Goal: Task Accomplishment & Management: Complete application form

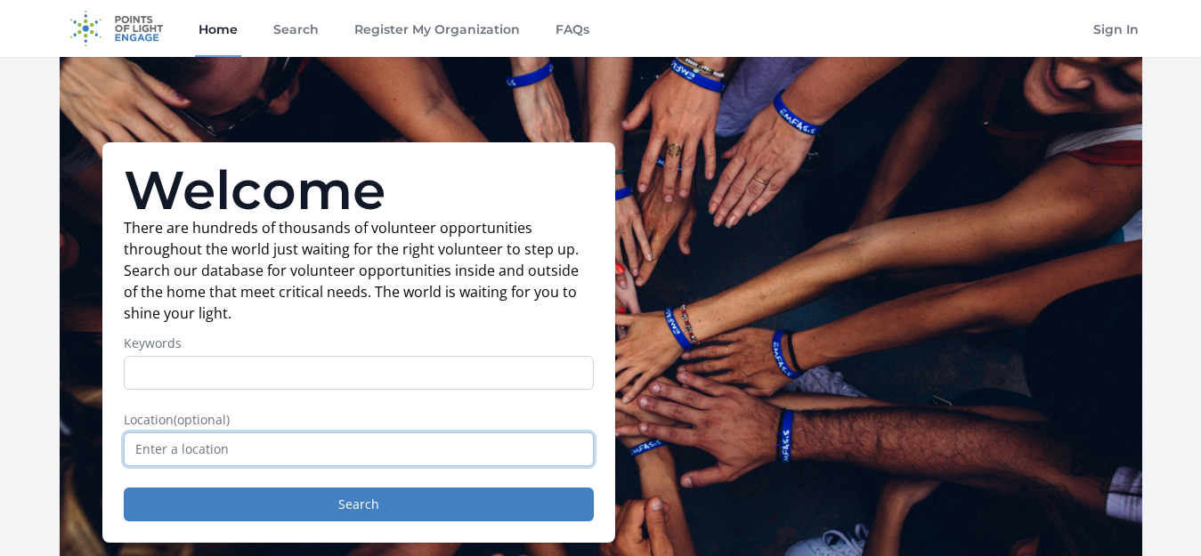
click at [374, 442] on input "text" at bounding box center [359, 450] width 470 height 34
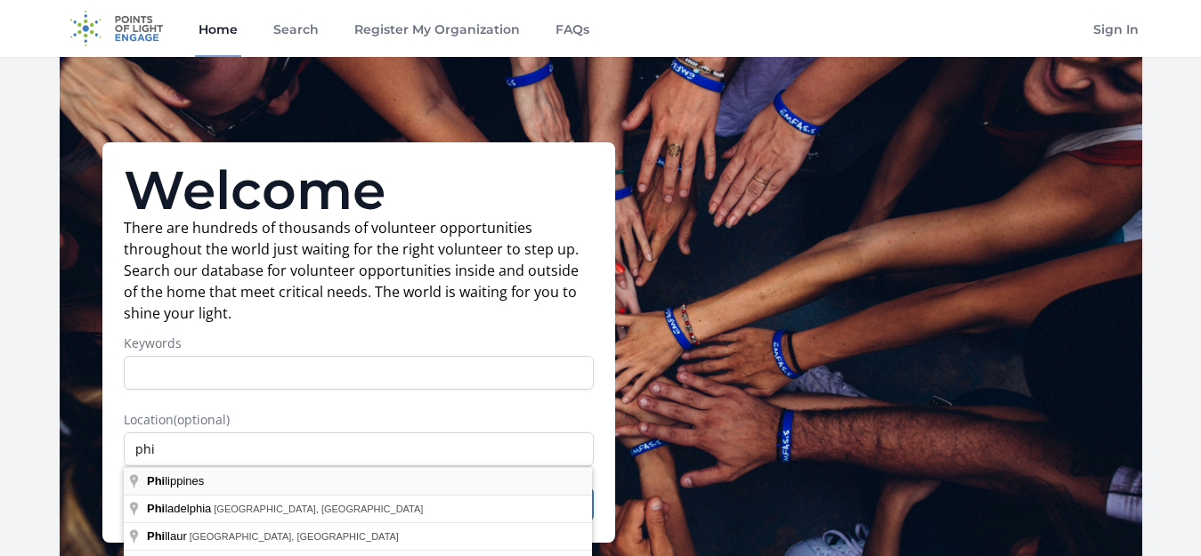
type input "[GEOGRAPHIC_DATA]"
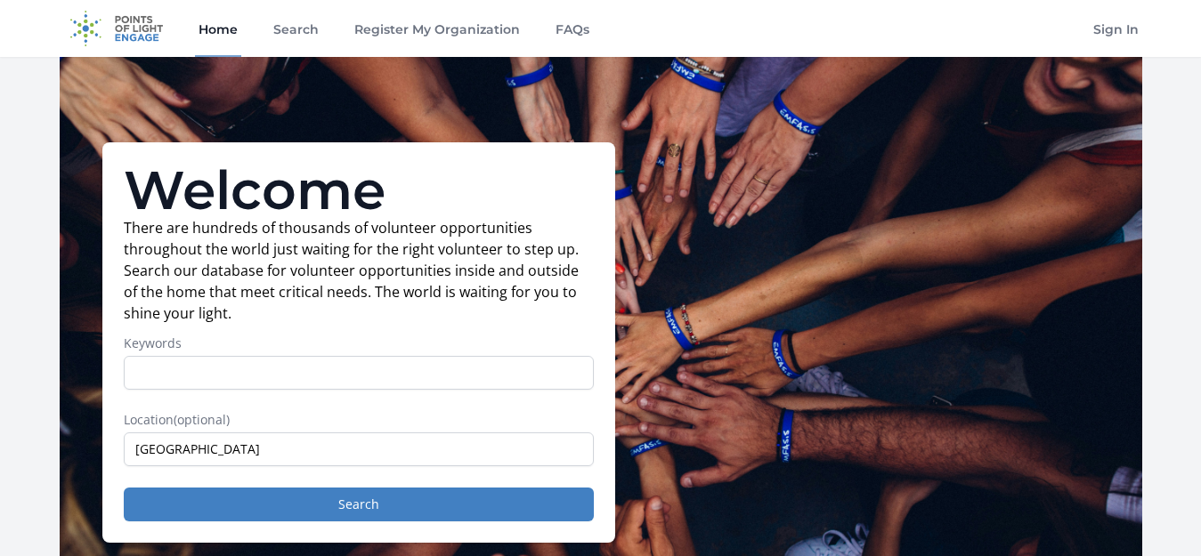
click at [384, 523] on div "Welcome There are hundreds of thousands of volunteer opportunities throughout t…" at bounding box center [358, 342] width 513 height 401
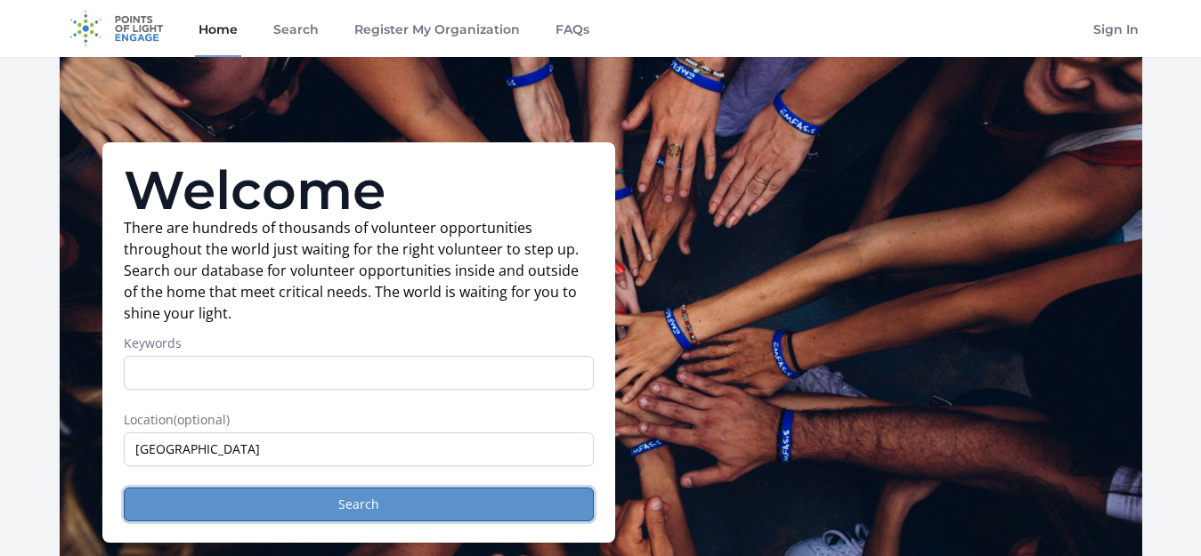
click at [393, 513] on button "Search" at bounding box center [359, 505] width 470 height 34
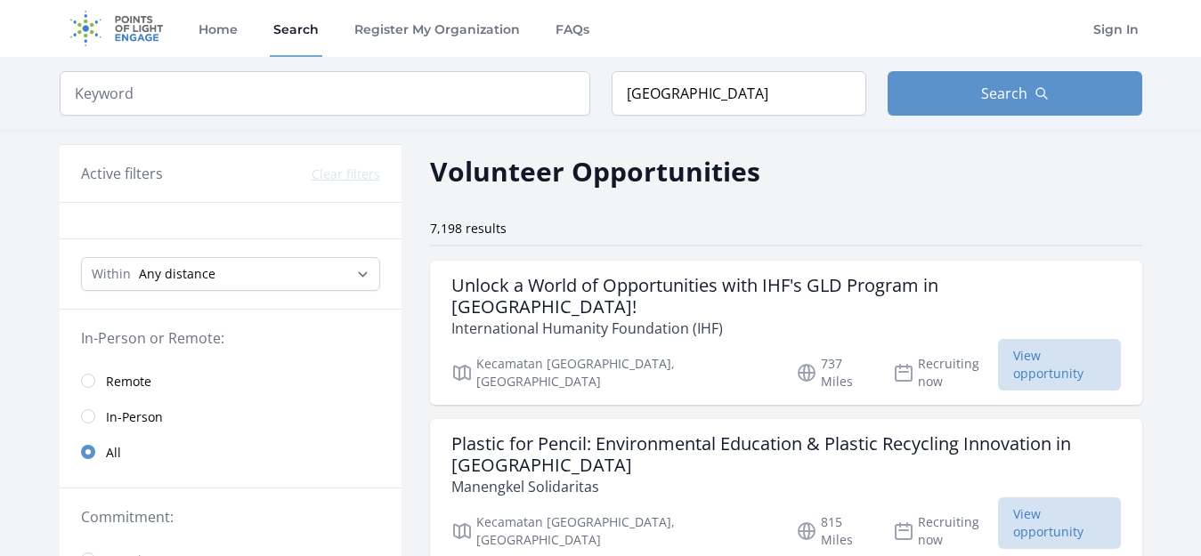
click at [132, 385] on span "Remote" at bounding box center [128, 382] width 45 height 18
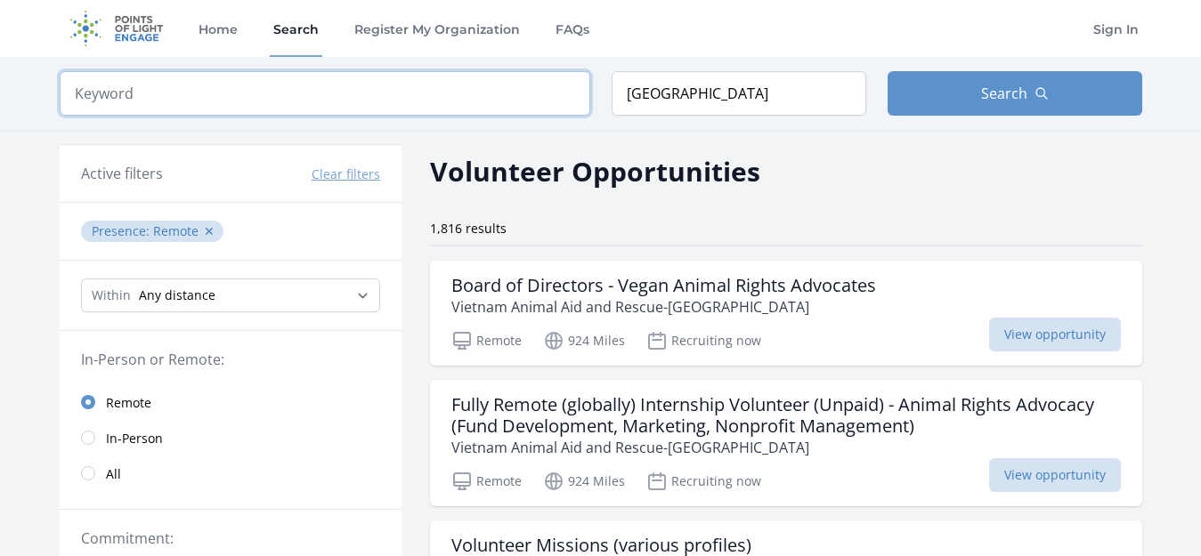
click at [309, 106] on input "search" at bounding box center [325, 93] width 531 height 45
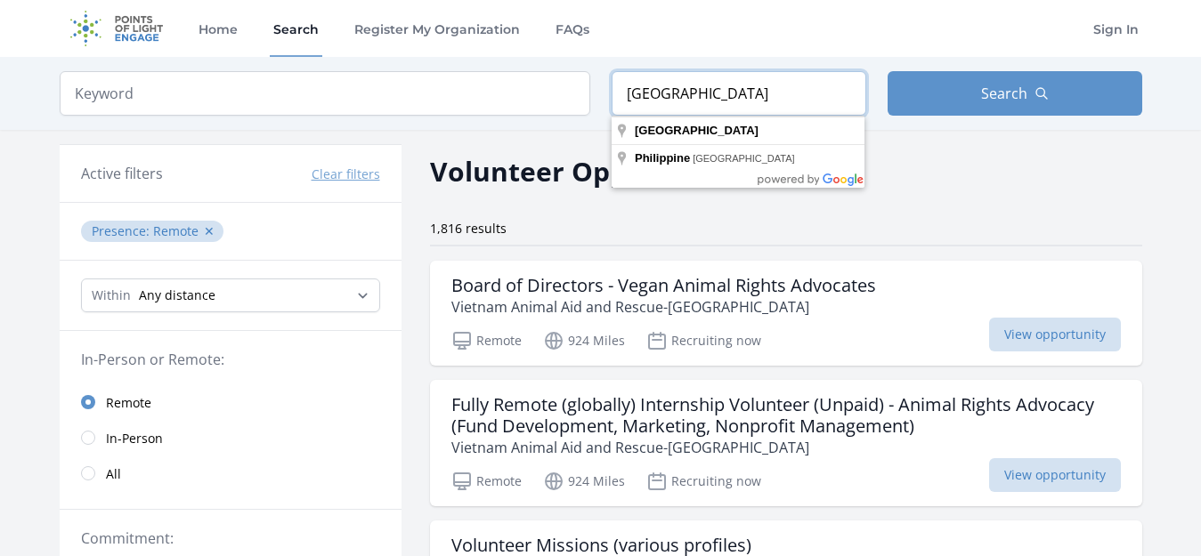
drag, startPoint x: 718, startPoint y: 96, endPoint x: 582, endPoint y: 83, distance: 136.0
click at [582, 83] on form "Keyword Location Philippines Search" at bounding box center [601, 93] width 1083 height 45
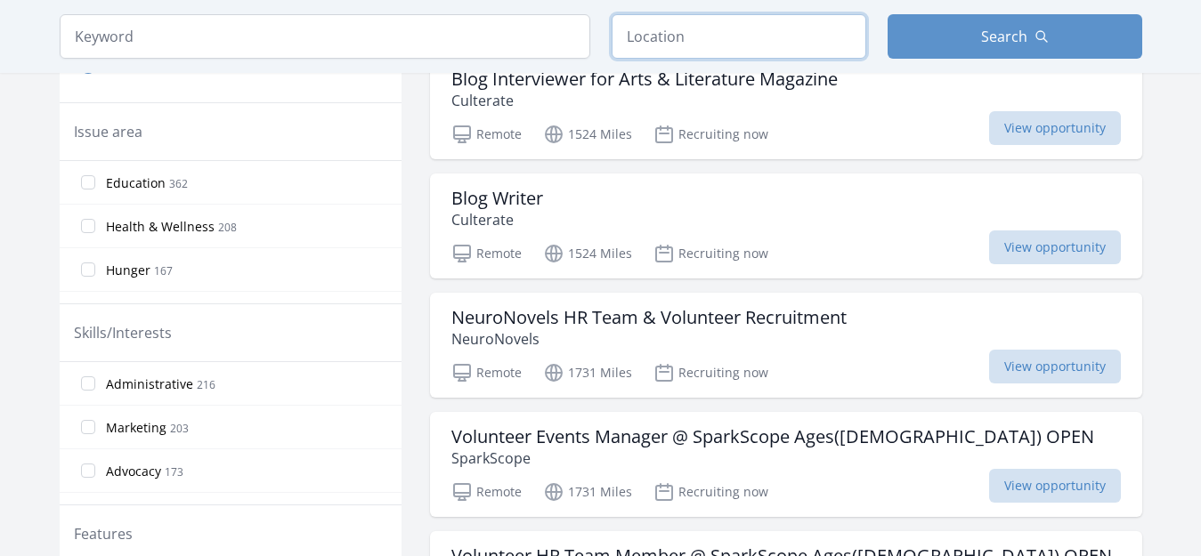
scroll to position [591, 0]
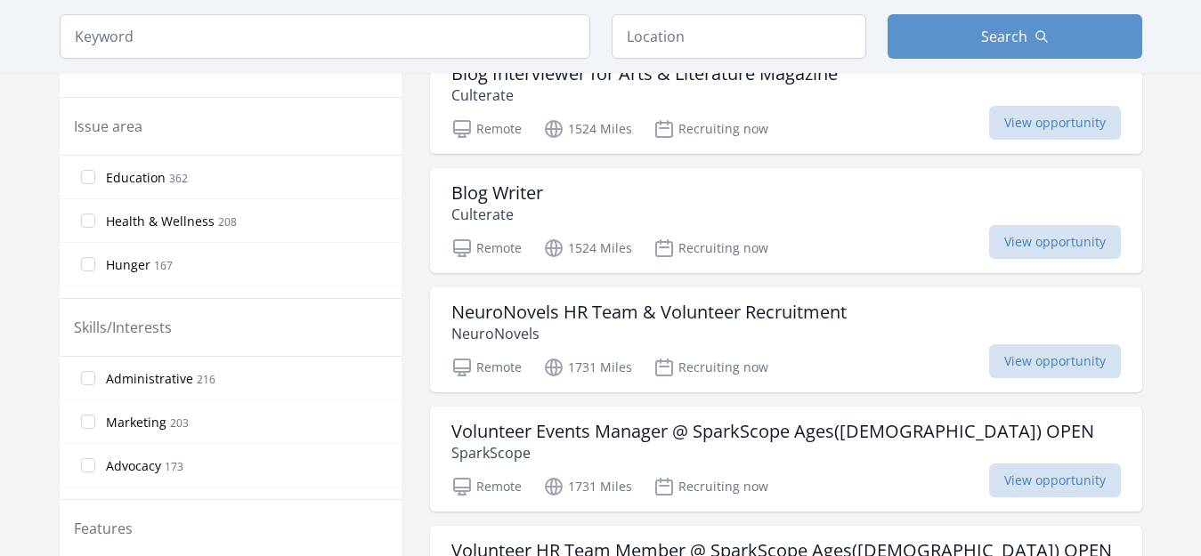
click at [189, 377] on span "Administrative" at bounding box center [149, 379] width 87 height 18
click at [95, 377] on input "Administrative 216" at bounding box center [88, 378] width 14 height 14
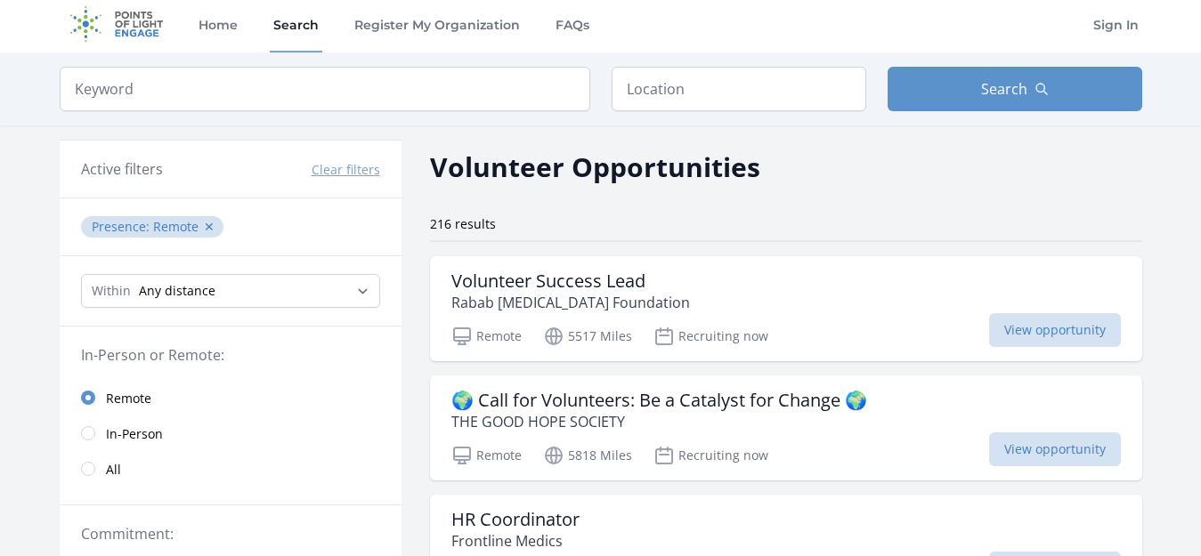
scroll to position [0, 0]
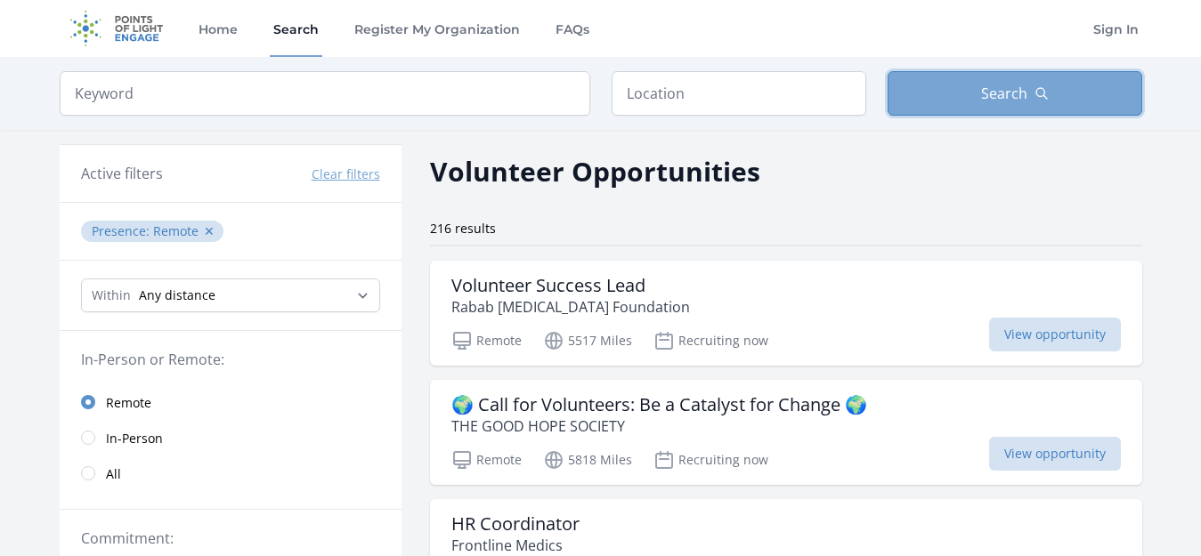
click at [1117, 93] on button "Search" at bounding box center [1015, 93] width 255 height 45
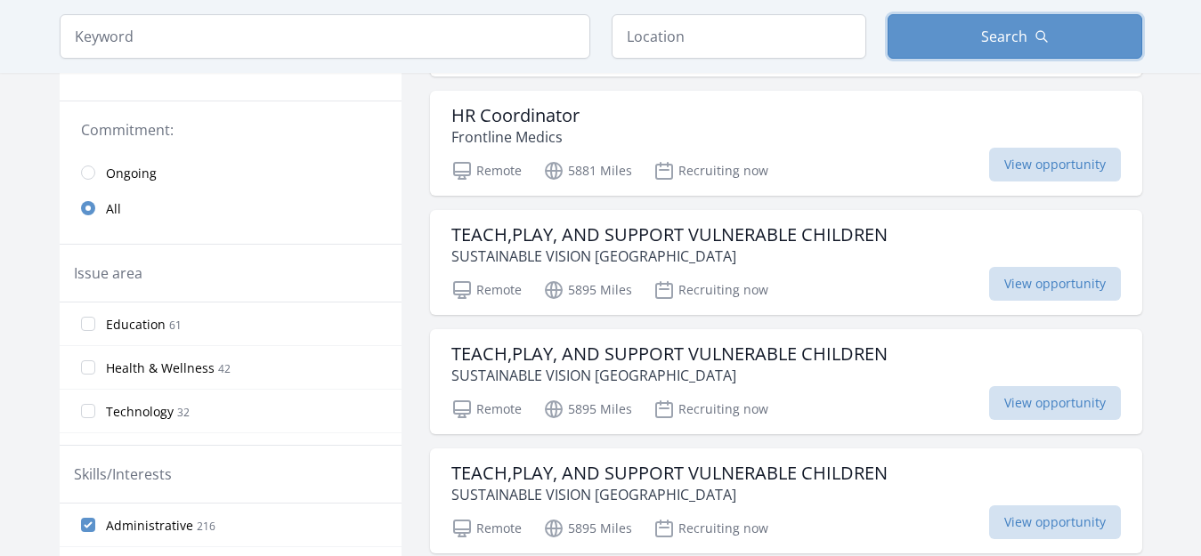
scroll to position [456, 0]
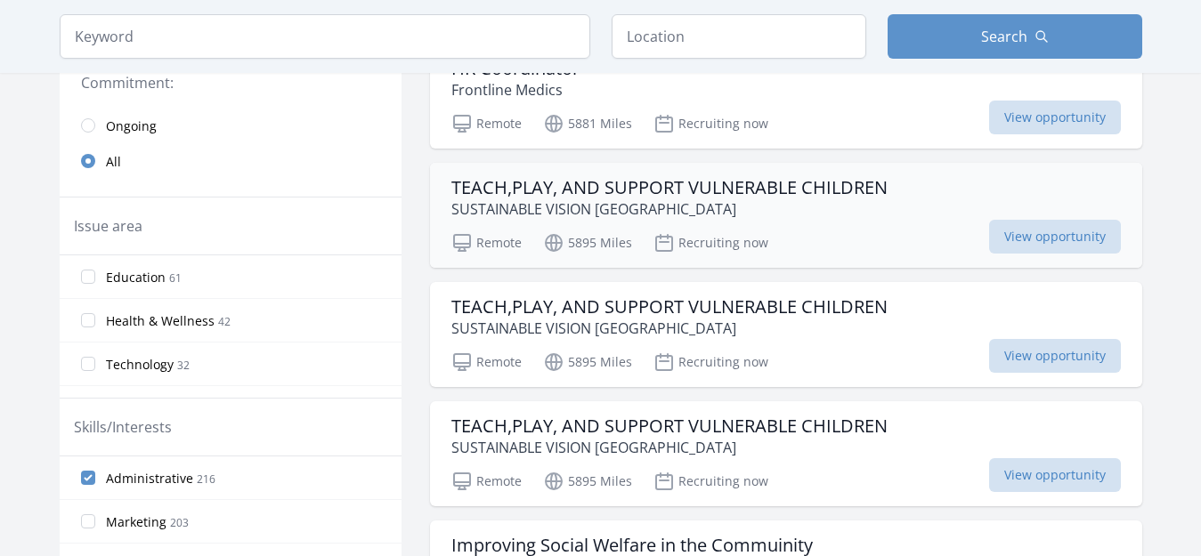
click at [779, 186] on h3 "TEACH,PLAY, AND SUPPORT VULNERABLE CHILDREN" at bounding box center [669, 187] width 436 height 21
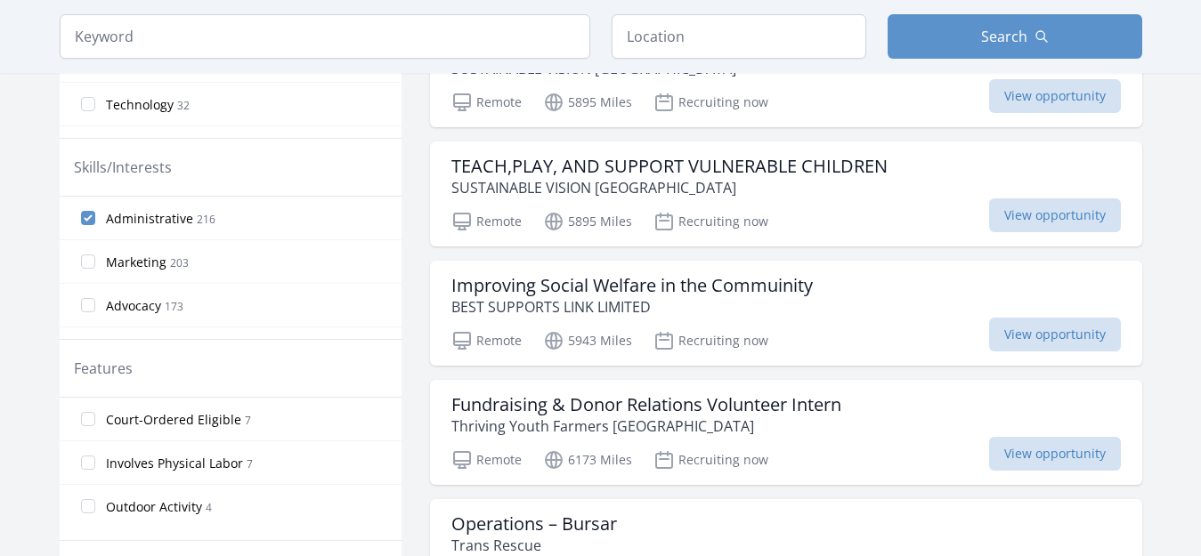
scroll to position [812, 0]
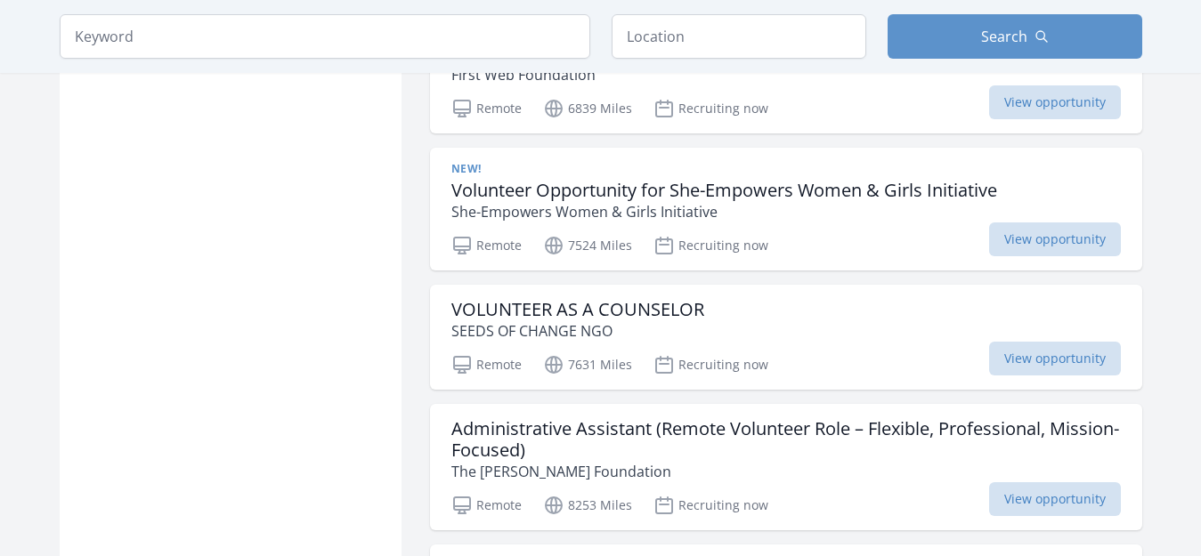
scroll to position [1773, 0]
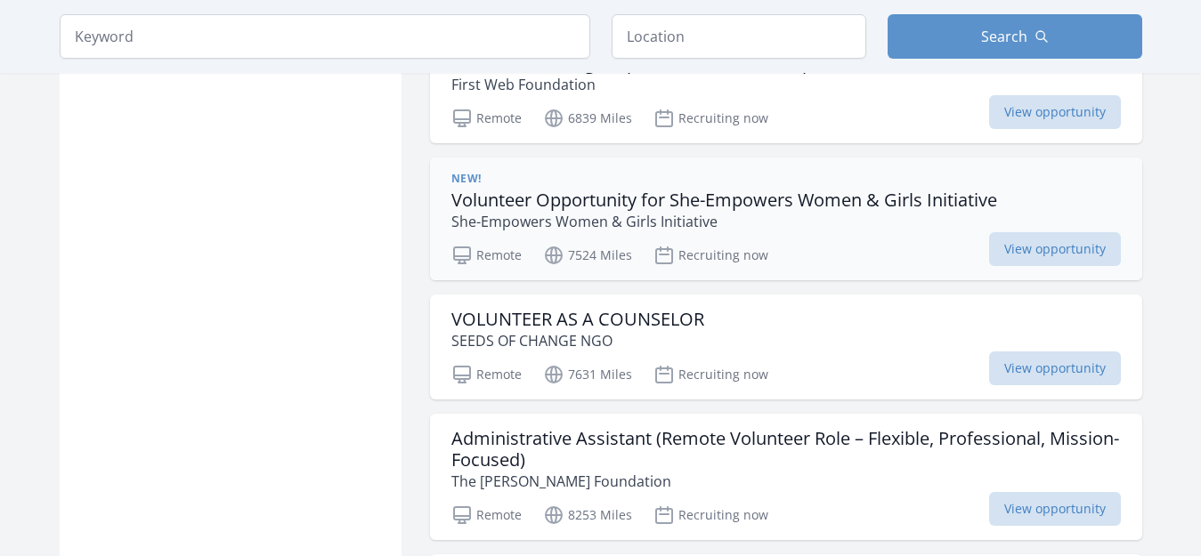
click at [929, 203] on h3 "Volunteer Opportunity for She-Empowers Women & Girls Initiative" at bounding box center [724, 200] width 546 height 21
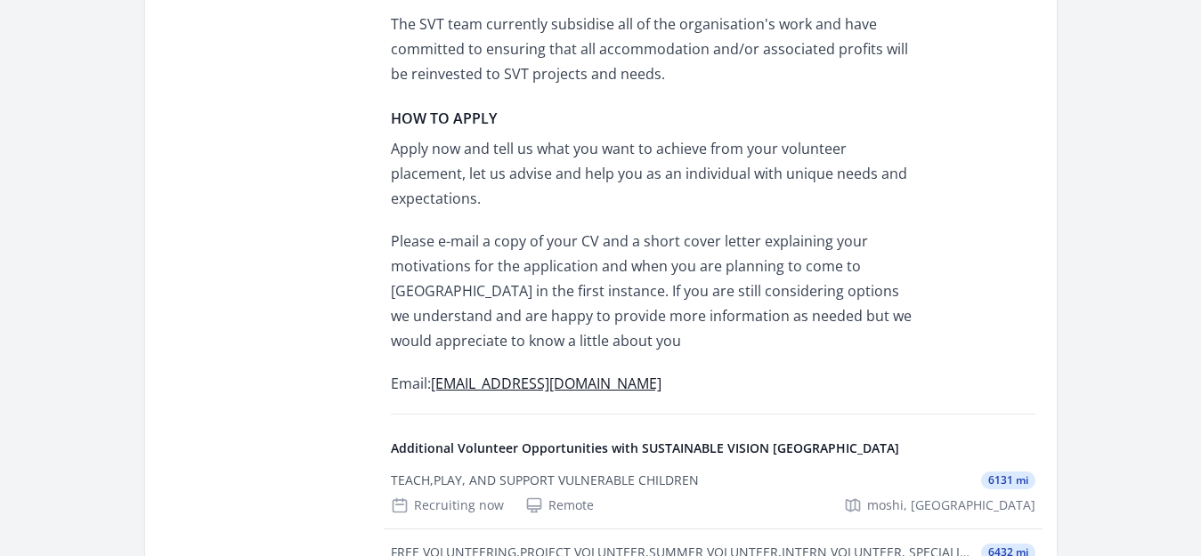
scroll to position [2101, 0]
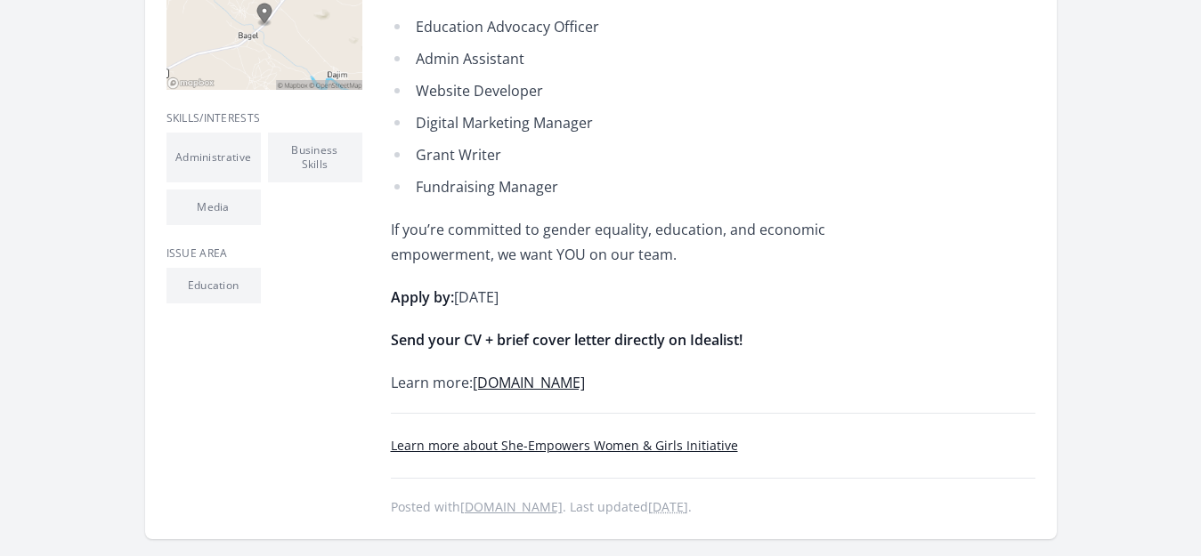
scroll to position [620, 0]
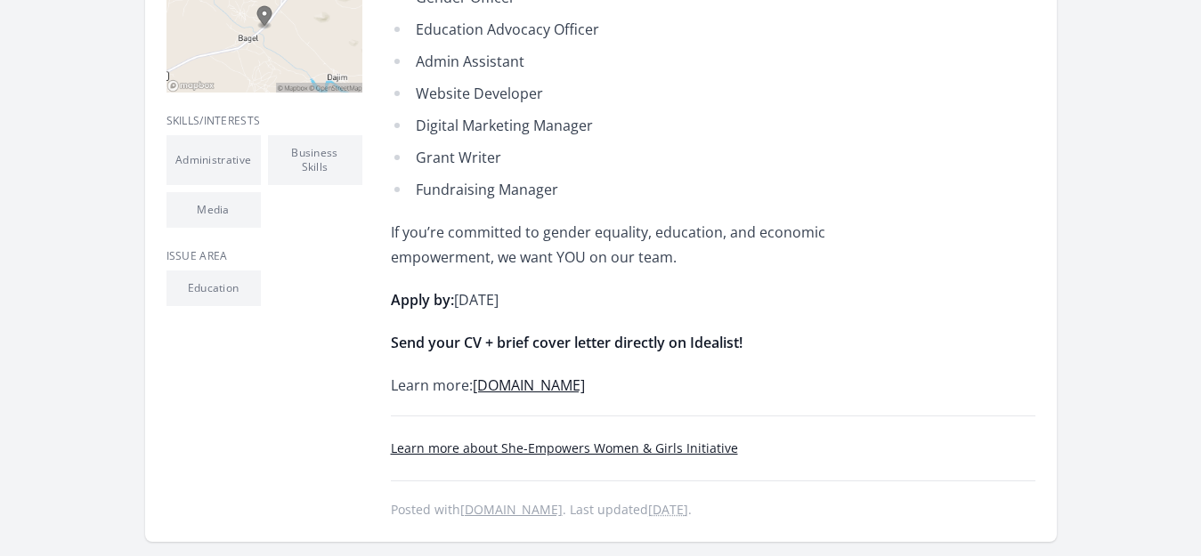
click at [506, 511] on link "idealist.org" at bounding box center [511, 509] width 102 height 17
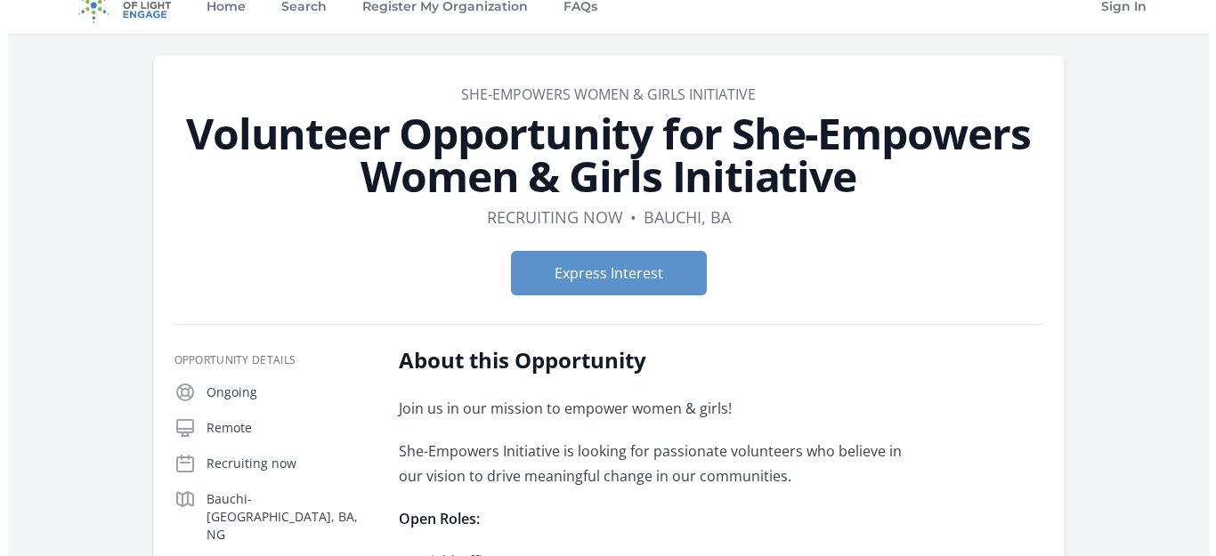
scroll to position [0, 0]
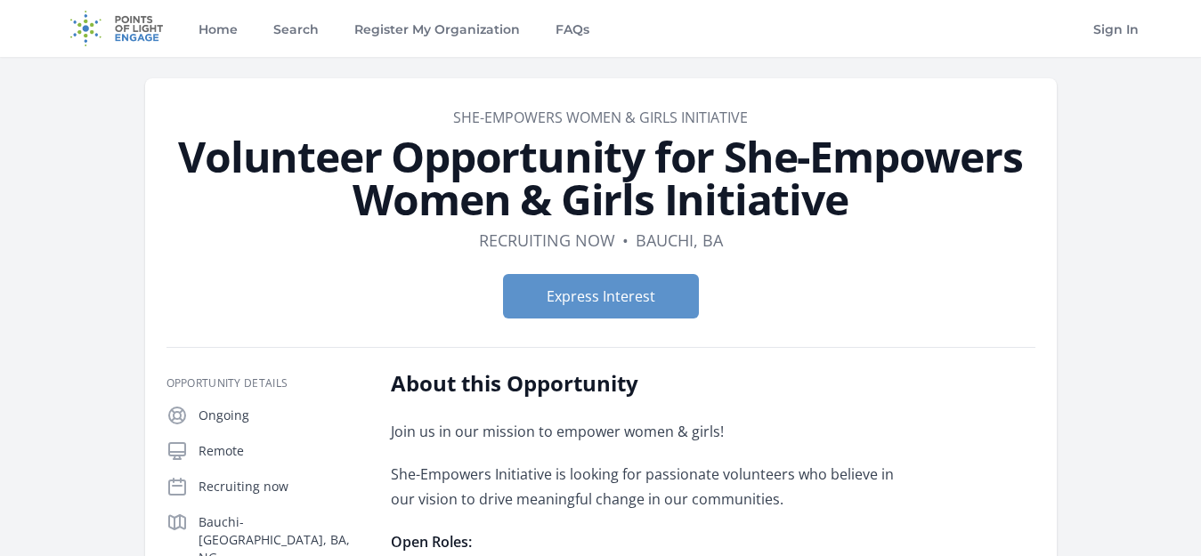
drag, startPoint x: 755, startPoint y: 117, endPoint x: 417, endPoint y: 104, distance: 338.5
copy link "She-Empowers Women & Girls Initiative"
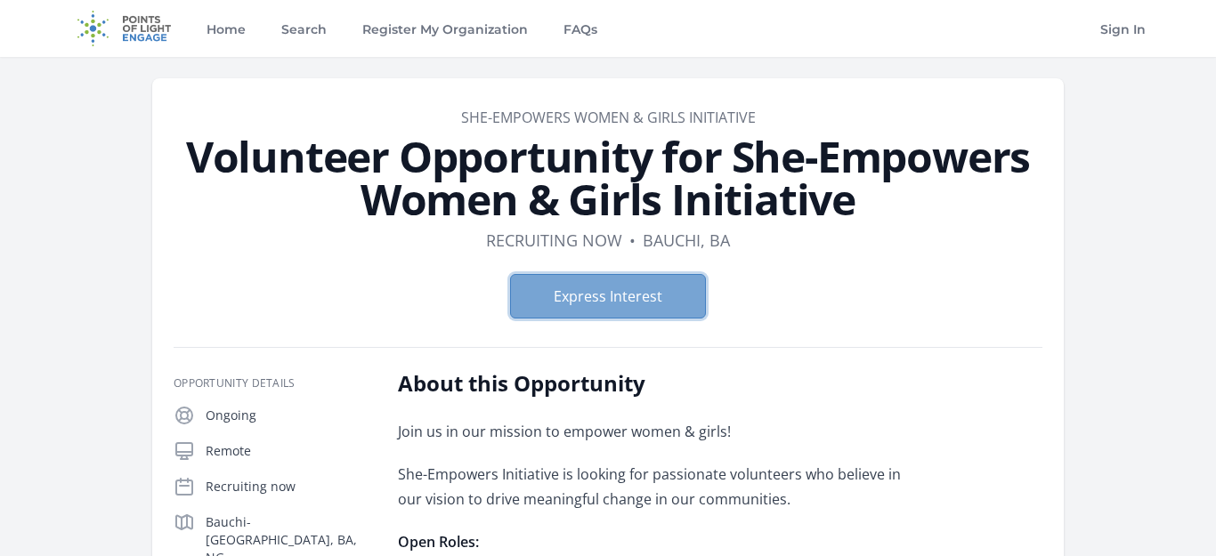
click at [602, 300] on button "Express Interest" at bounding box center [608, 296] width 196 height 45
click at [710, 144] on h1 "Volunteer Opportunity for She-Empowers Women & Girls Initiative" at bounding box center [608, 177] width 869 height 85
